Goal: Find specific page/section: Find specific page/section

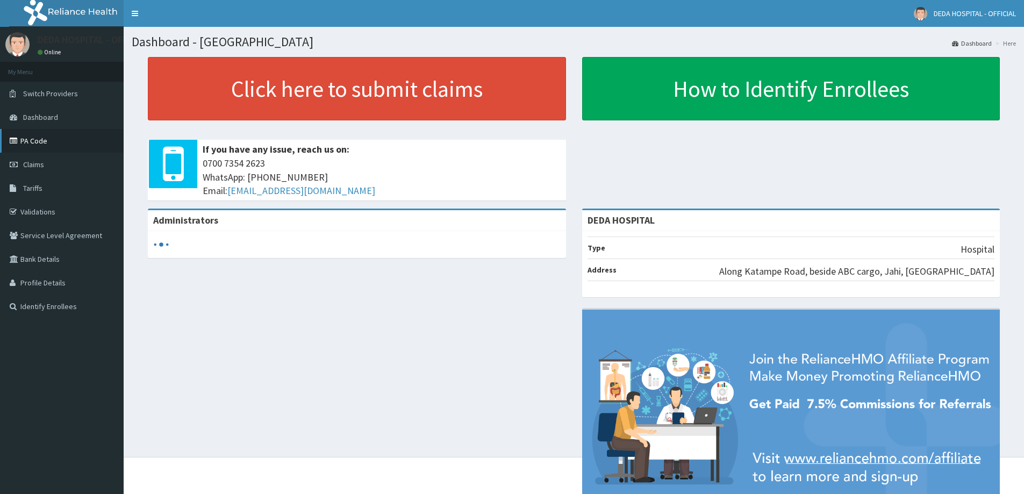
click at [30, 142] on link "PA Code" at bounding box center [62, 141] width 124 height 24
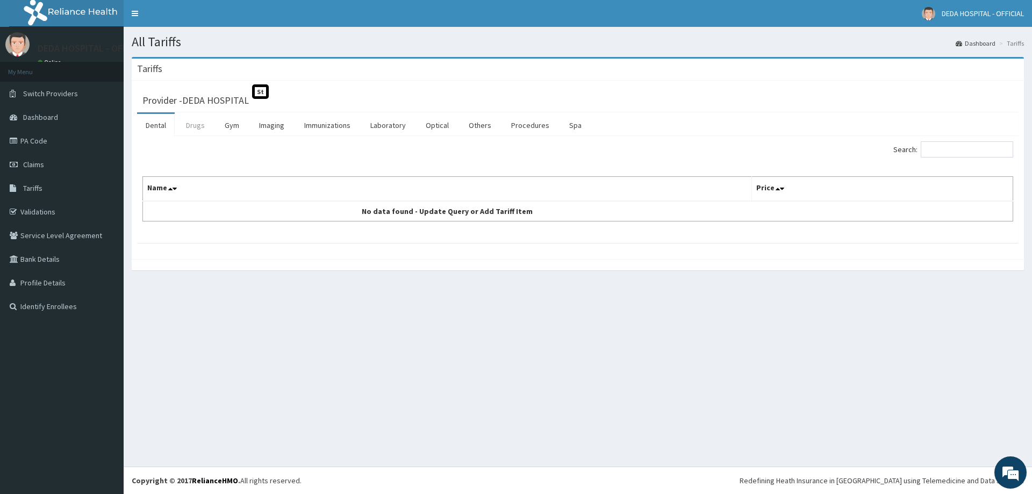
click at [198, 130] on link "Drugs" at bounding box center [195, 125] width 36 height 23
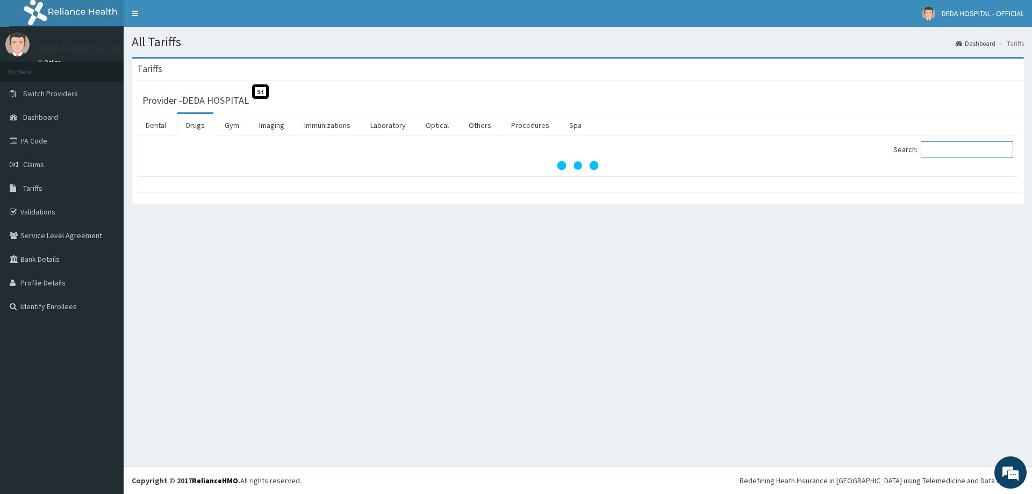
click at [985, 153] on input "Search:" at bounding box center [967, 149] width 92 height 16
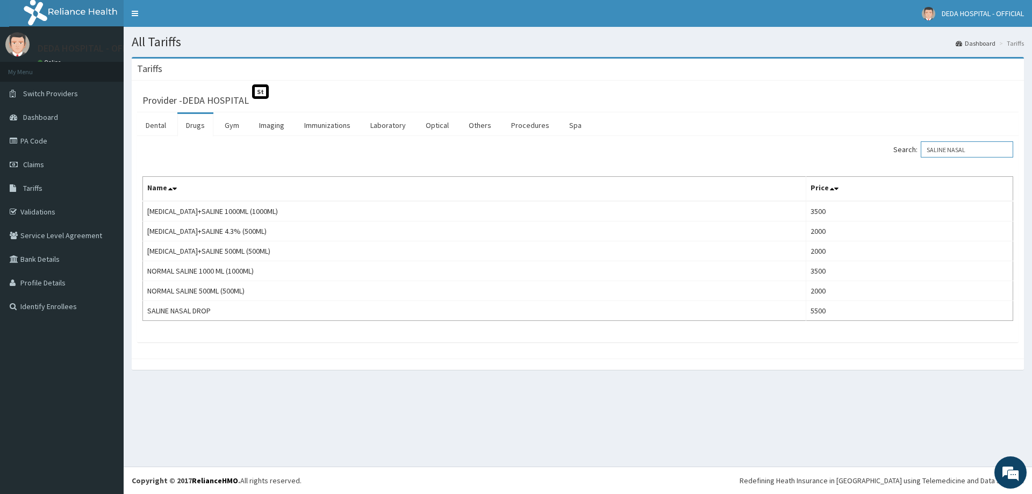
type input "SALINE NASAL"
